Goal: Subscribe to service/newsletter

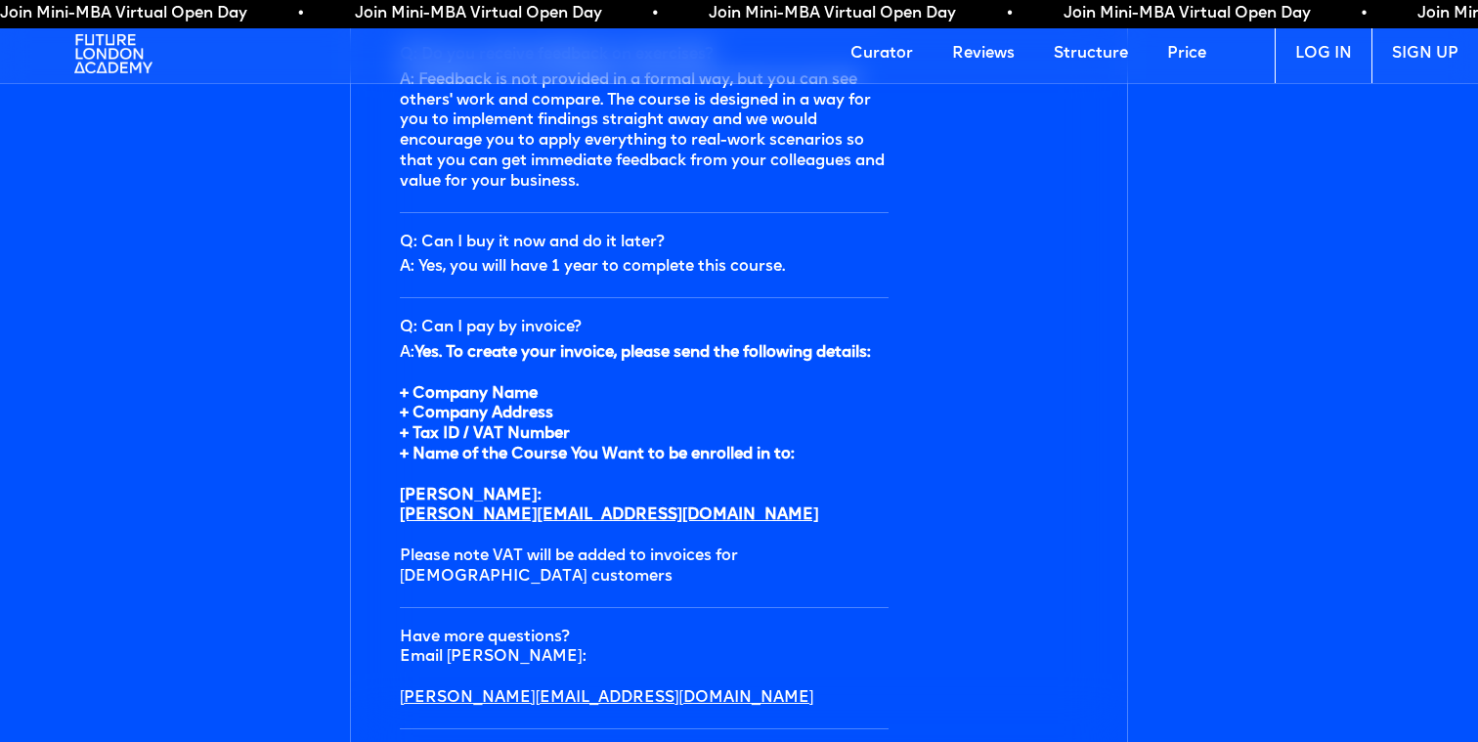
scroll to position [5996, 0]
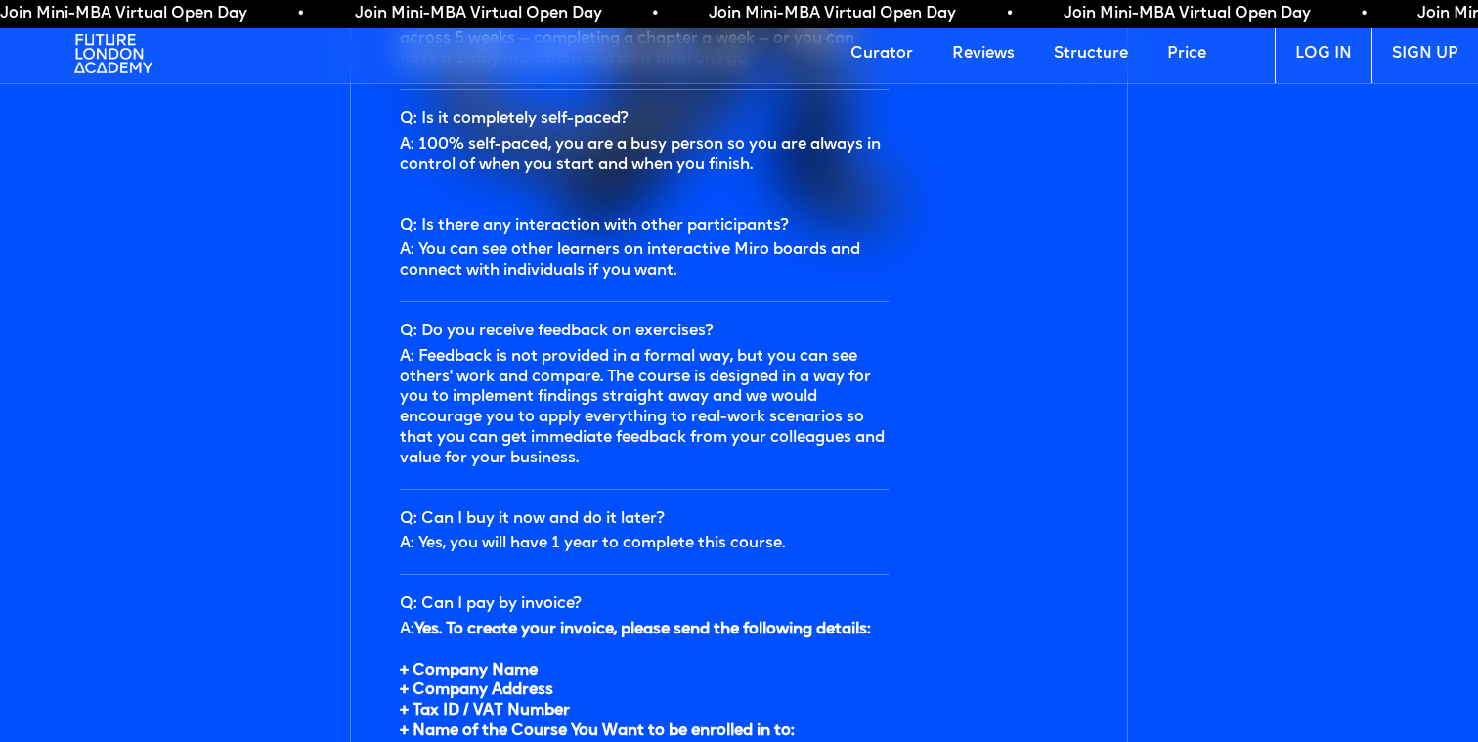
click at [131, 60] on img at bounding box center [113, 53] width 78 height 59
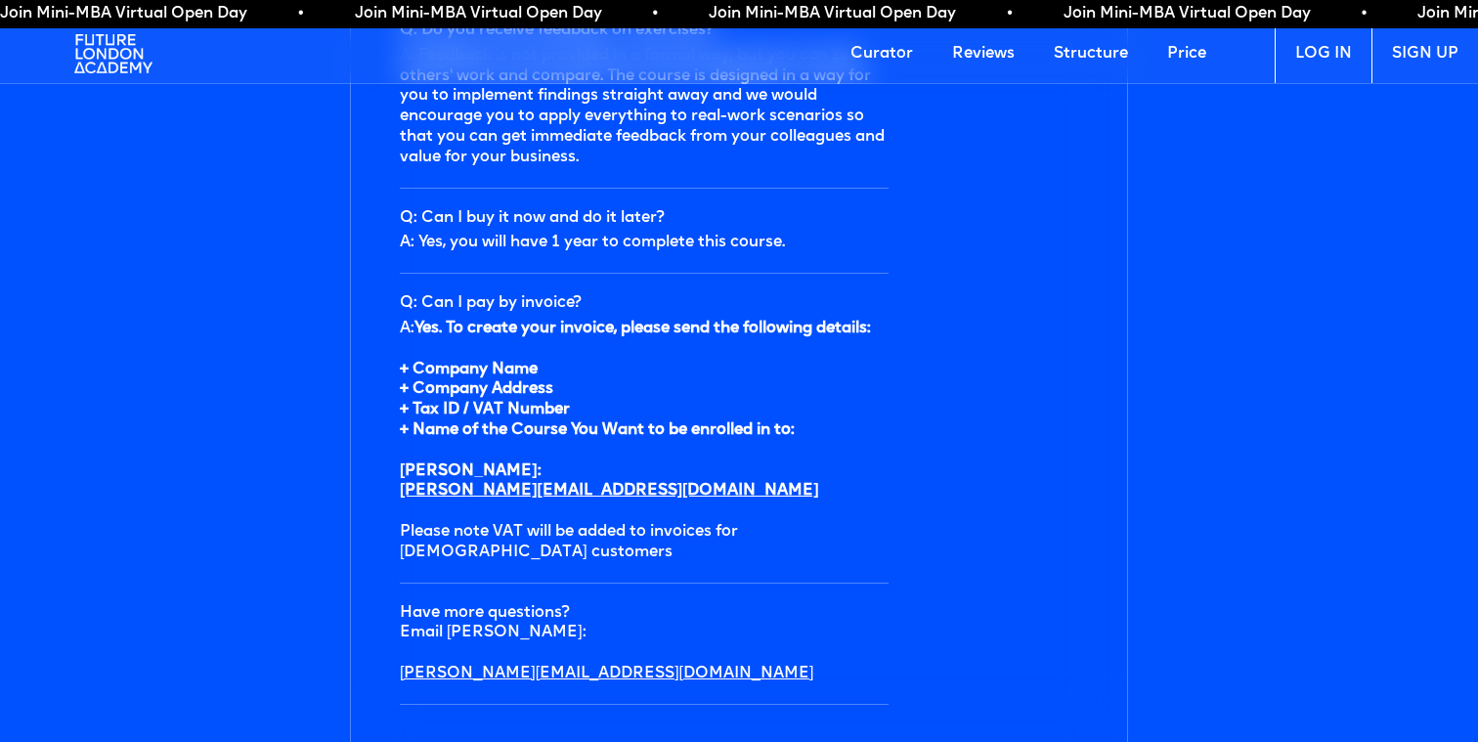
scroll to position [6927, 0]
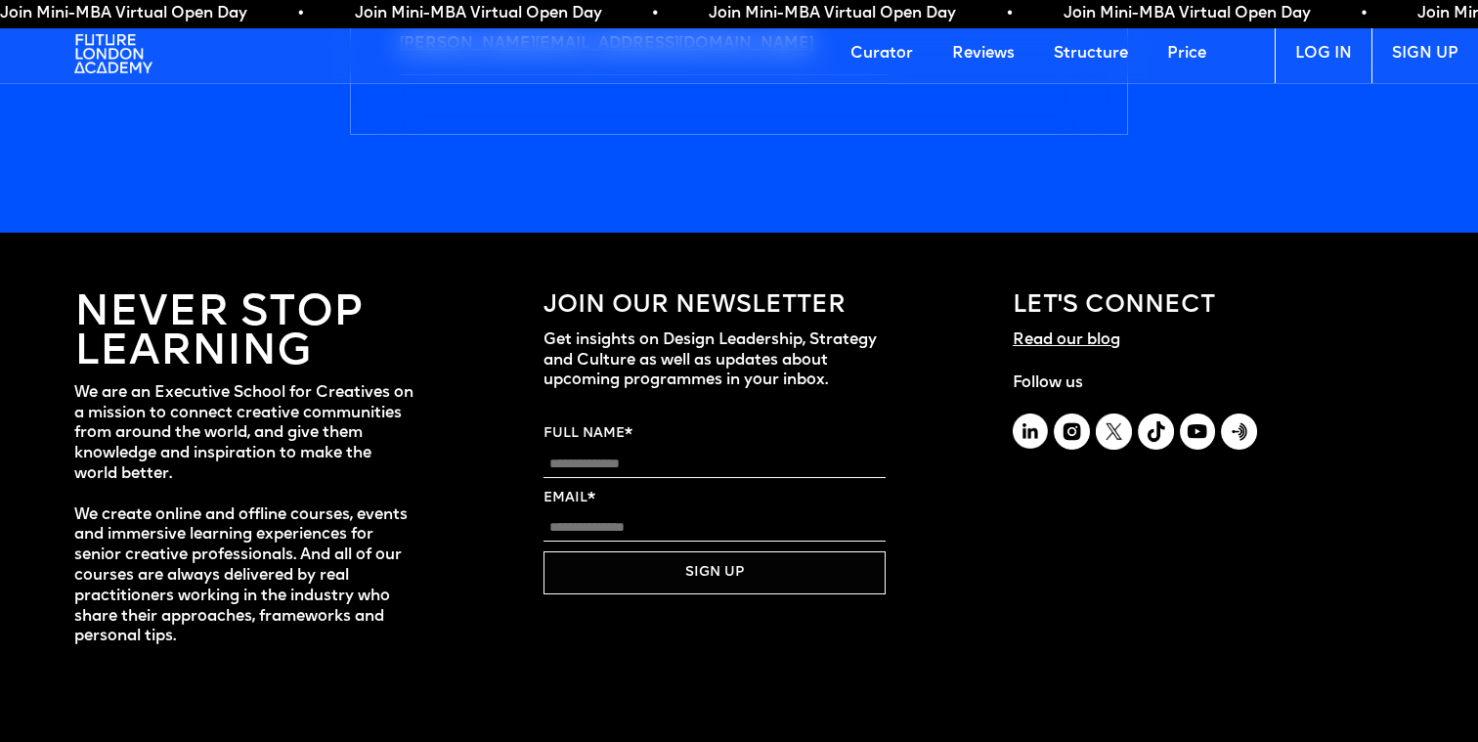
click at [620, 465] on input "Full Name" at bounding box center [714, 463] width 342 height 27
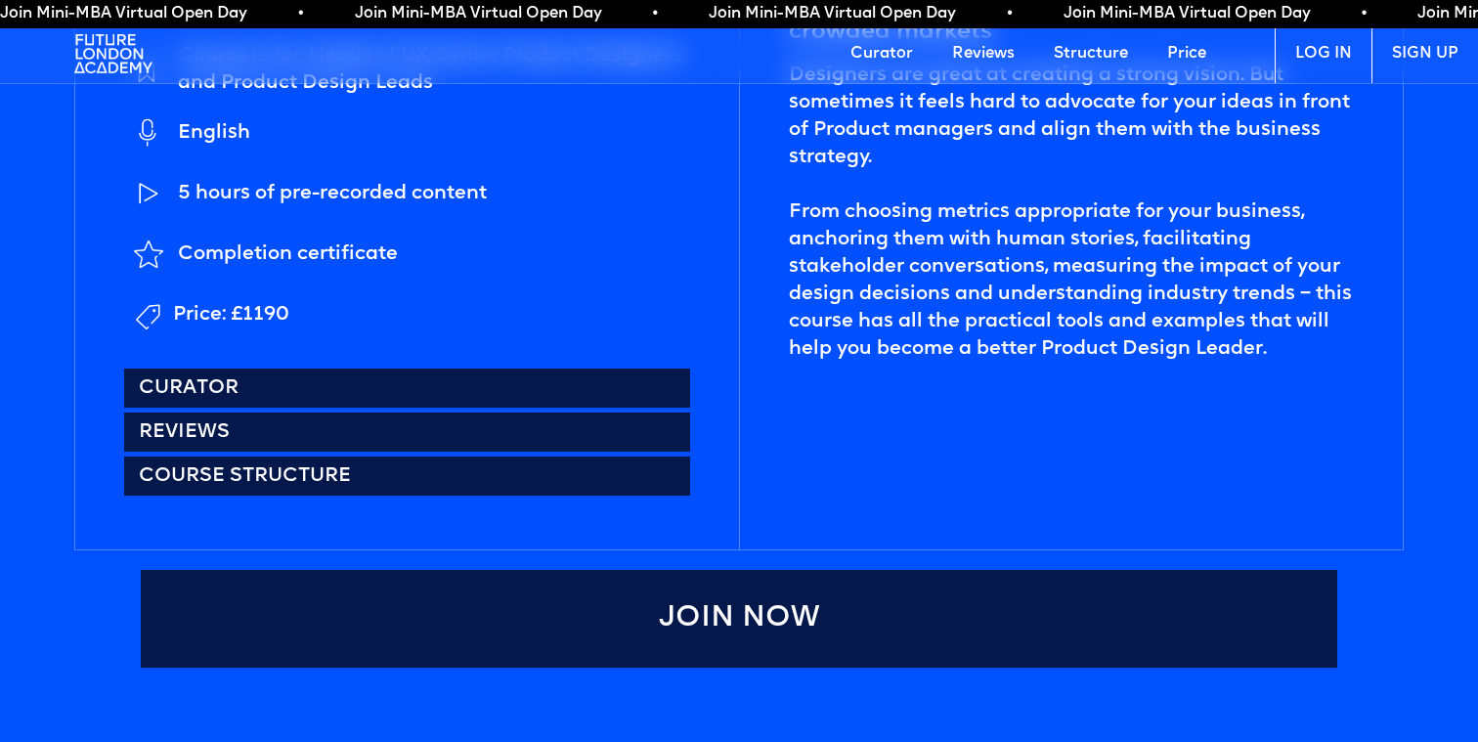
scroll to position [932, 0]
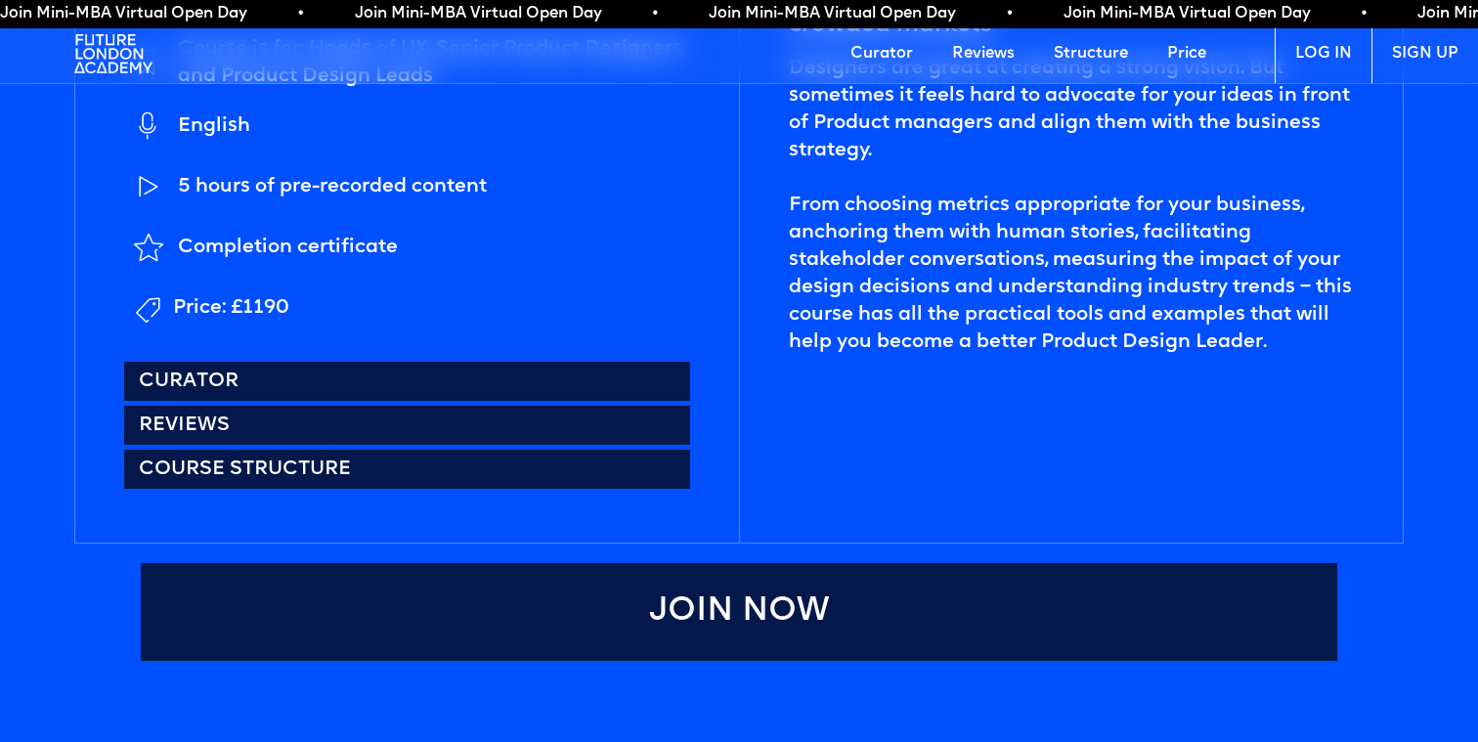
click at [448, 591] on link "Join Now" at bounding box center [739, 612] width 1197 height 98
click at [778, 296] on div "Shape your product roadmap and navigate crowded markets Designers are great at …" at bounding box center [1071, 225] width 664 height 634
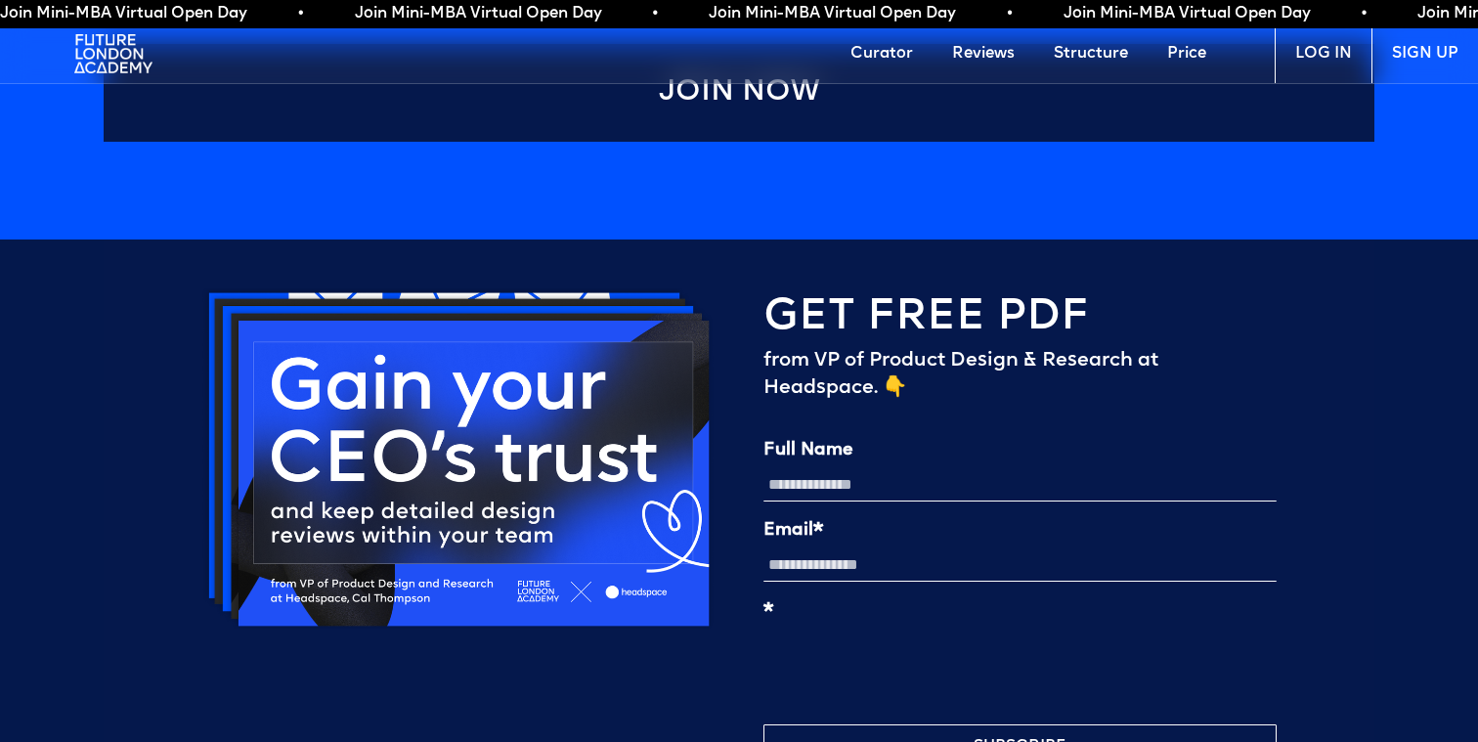
scroll to position [4410, 0]
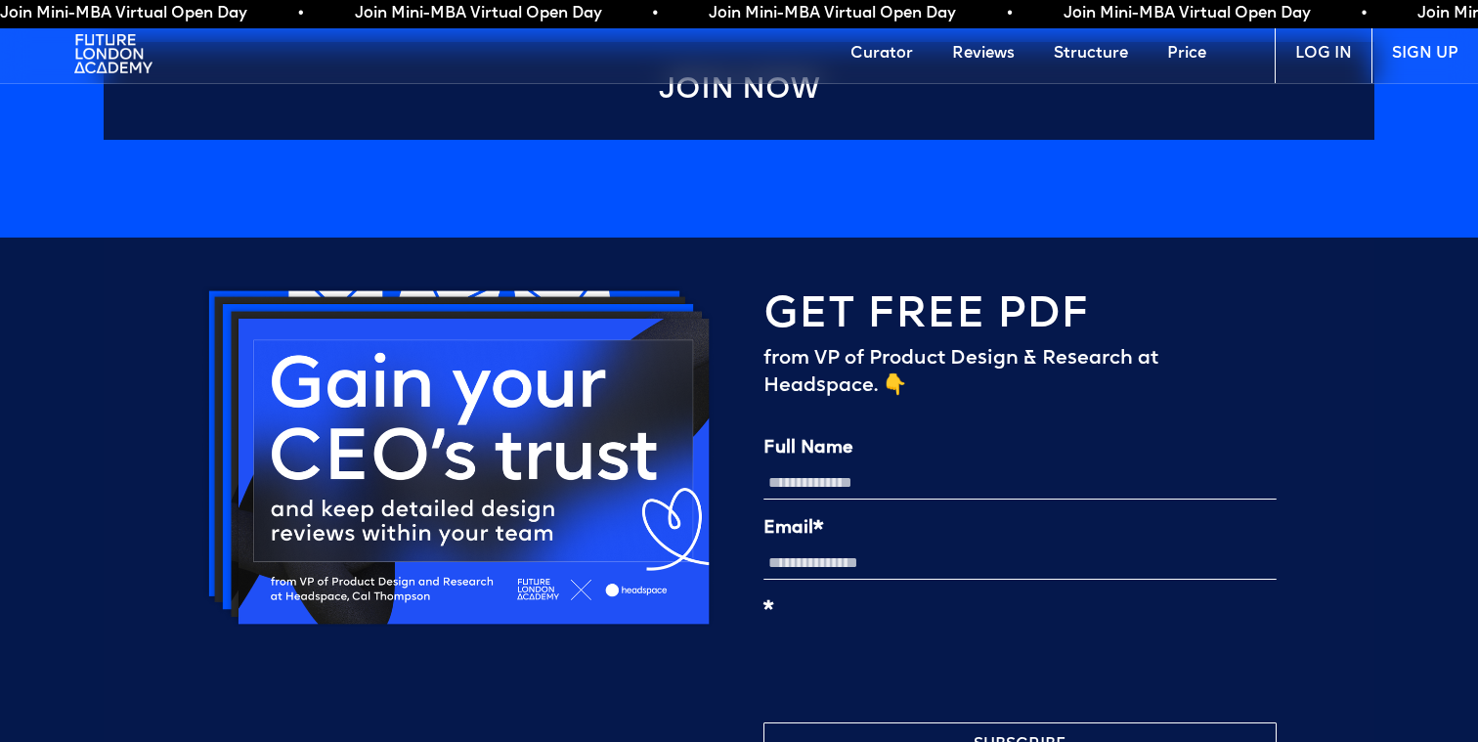
click at [801, 496] on input "Full Name" at bounding box center [1019, 482] width 513 height 33
click at [813, 499] on input "***" at bounding box center [1019, 482] width 513 height 33
type input "**********"
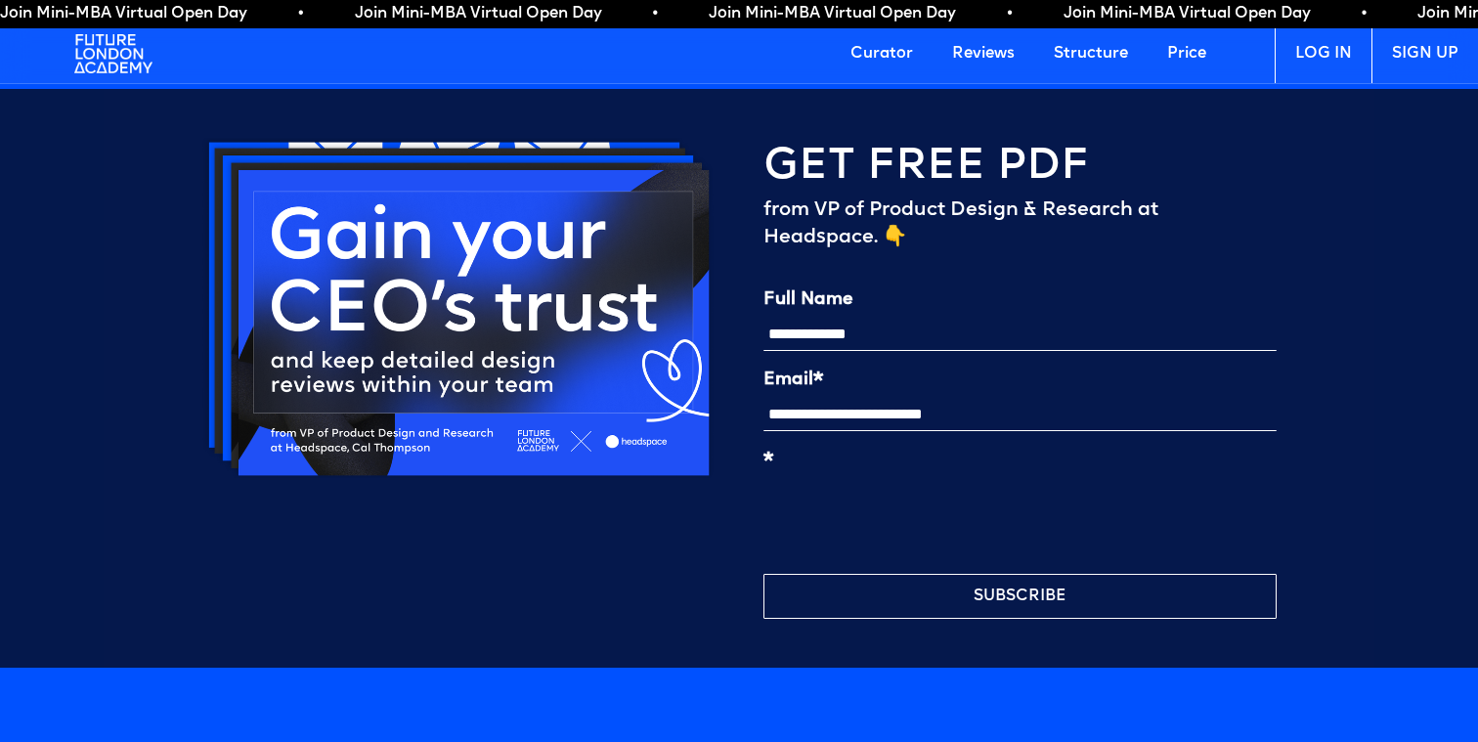
scroll to position [4575, 0]
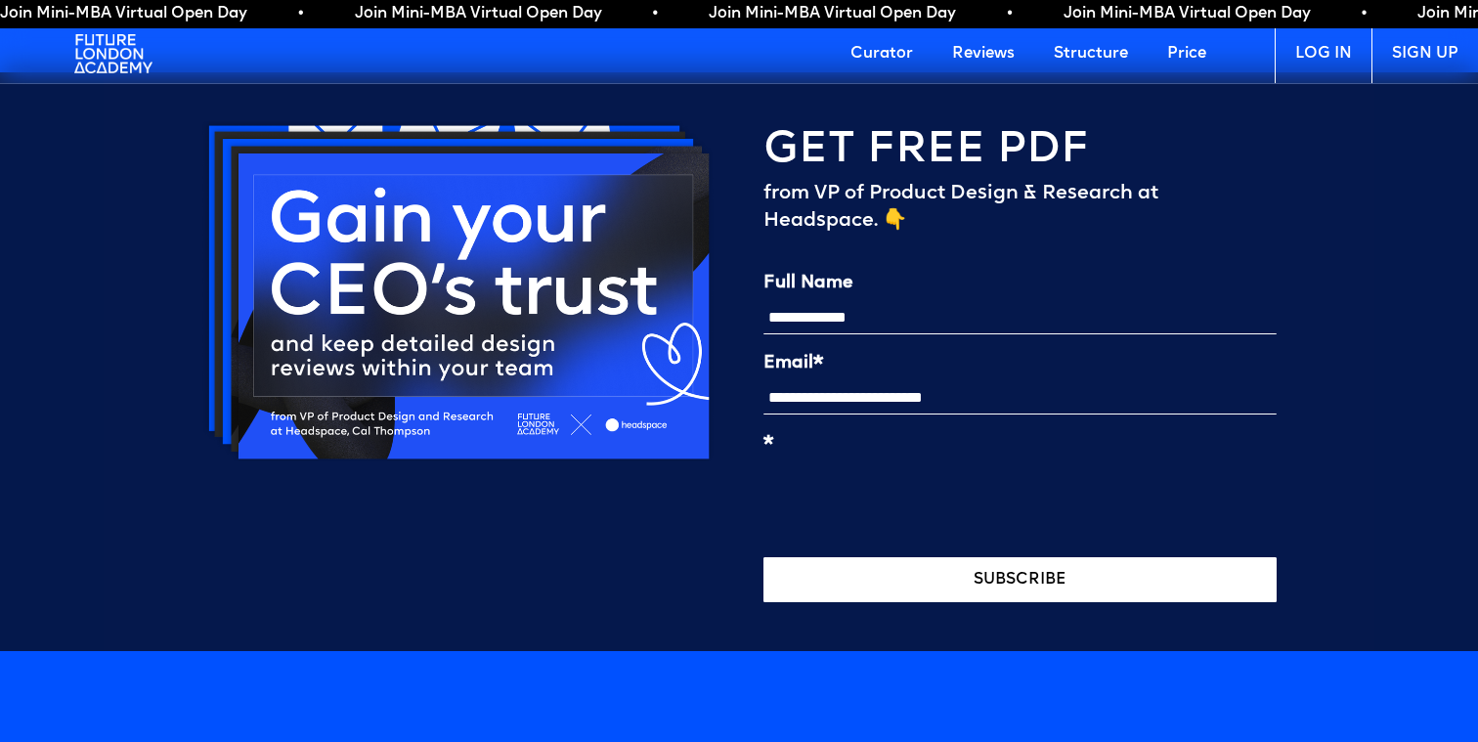
click at [839, 602] on button "SUBSCRIBE" at bounding box center [1019, 579] width 513 height 45
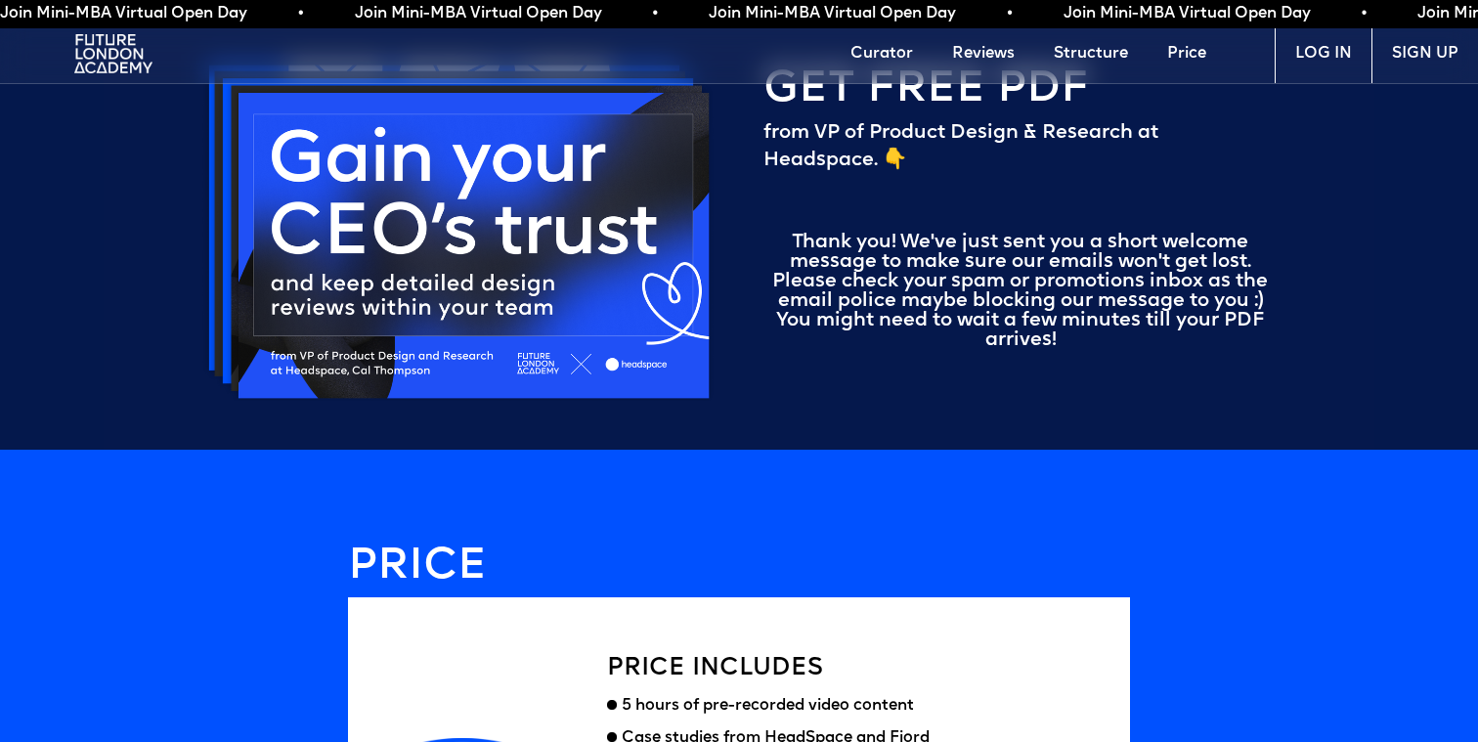
scroll to position [4634, 0]
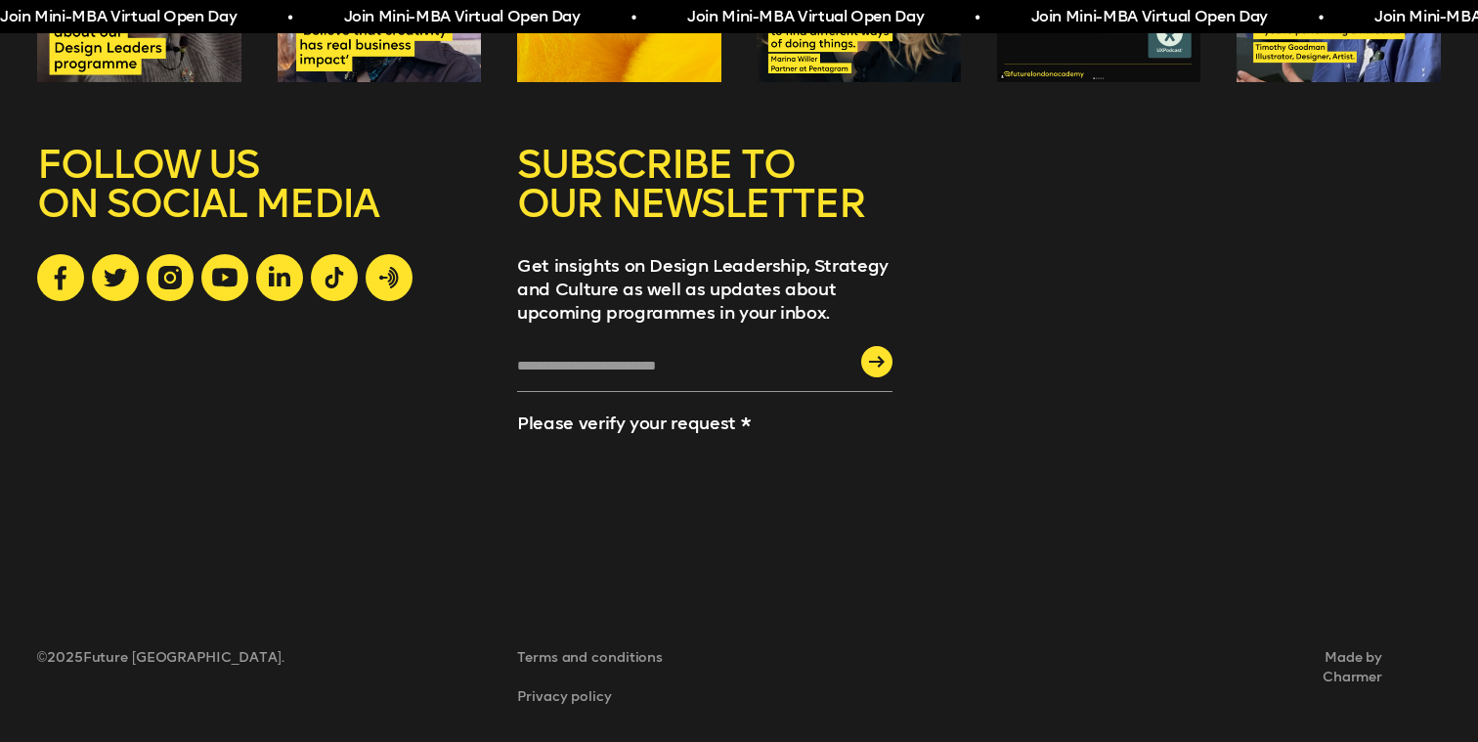
scroll to position [844, 0]
